Goal: Task Accomplishment & Management: Complete application form

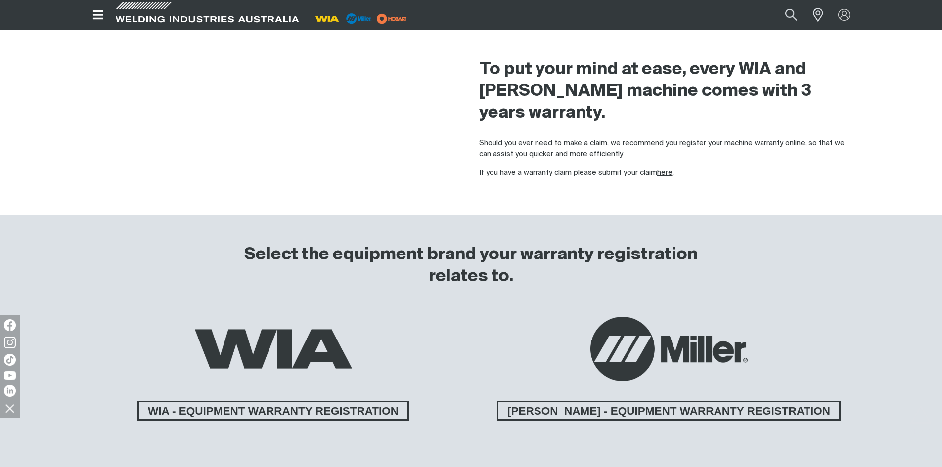
scroll to position [445, 0]
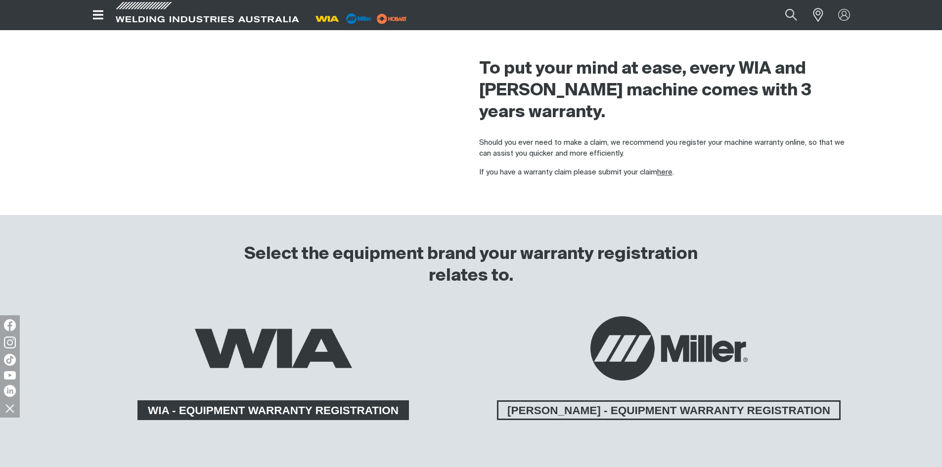
click at [347, 401] on link "WIA - EQUIPMENT WARRANTY REGISTRATION" at bounding box center [272, 411] width 271 height 20
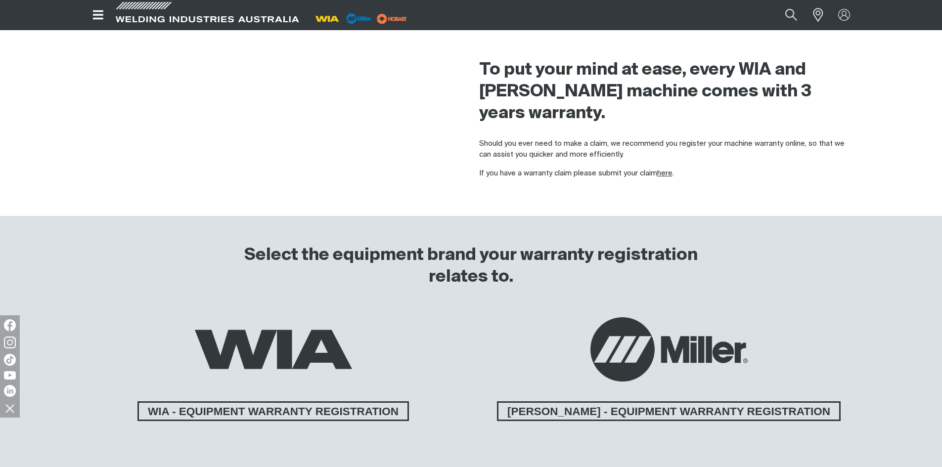
scroll to position [445, 0]
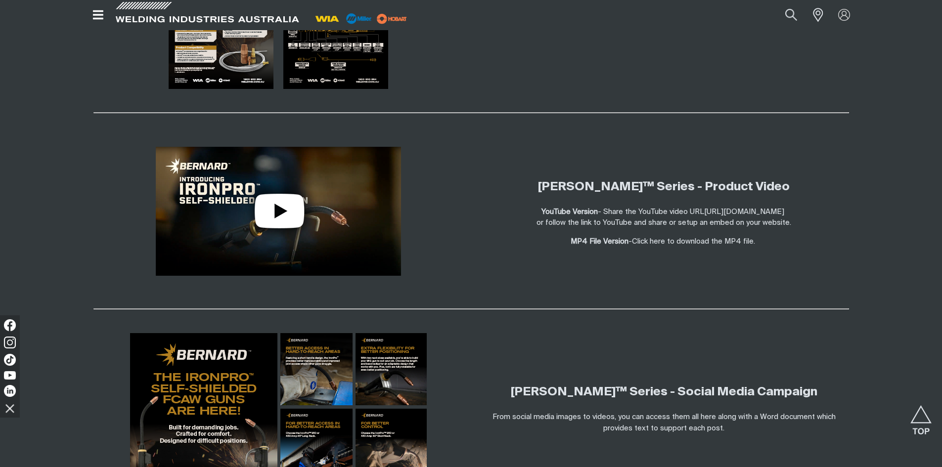
scroll to position [1385, 0]
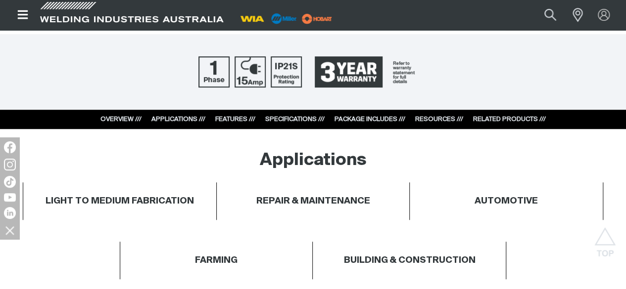
scroll to position [346, 0]
